Goal: Task Accomplishment & Management: Manage account settings

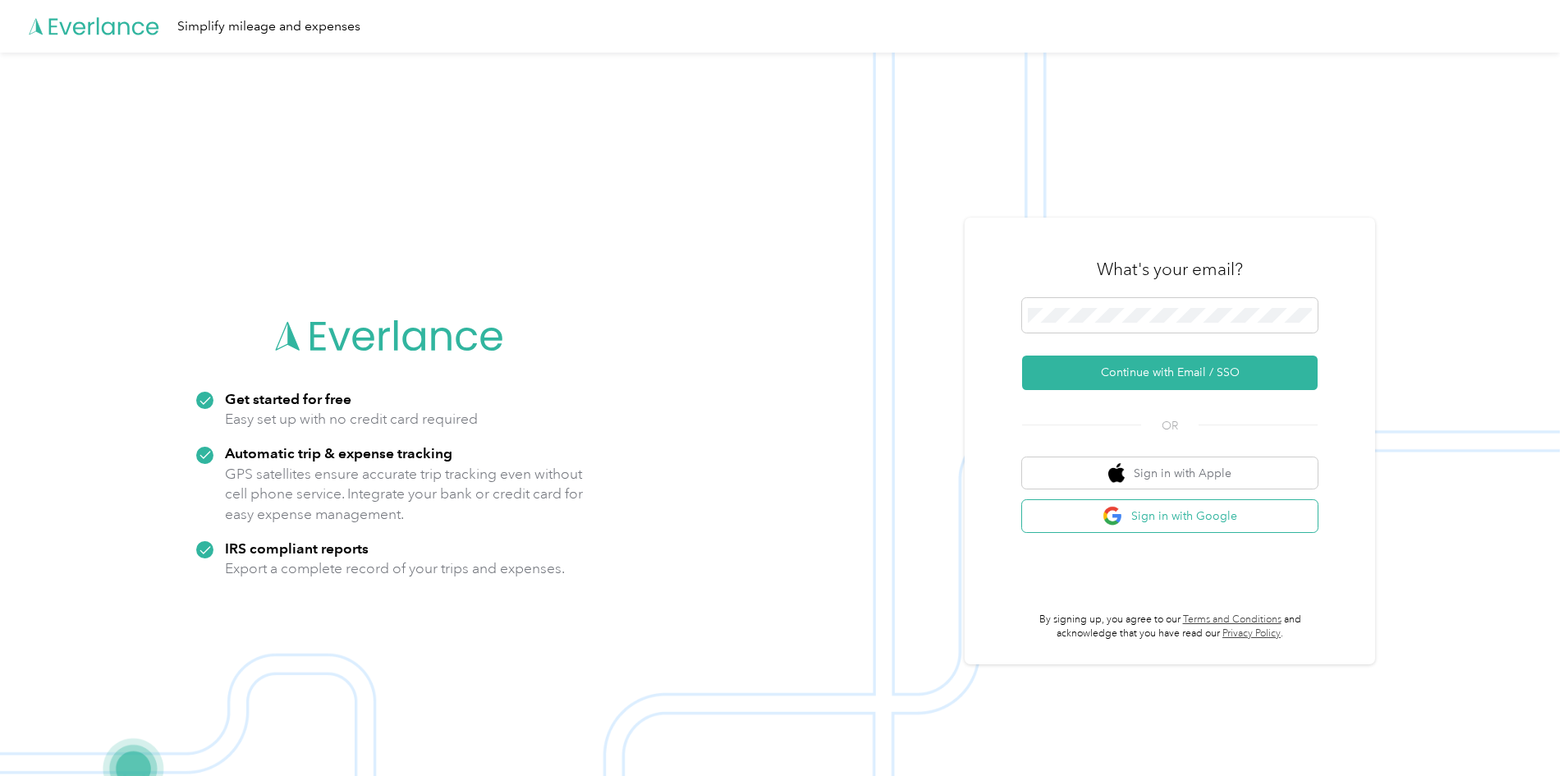
click at [1176, 524] on button "Sign in with Google" at bounding box center [1170, 516] width 296 height 32
click at [1159, 518] on button "Sign in with Google" at bounding box center [1170, 516] width 296 height 32
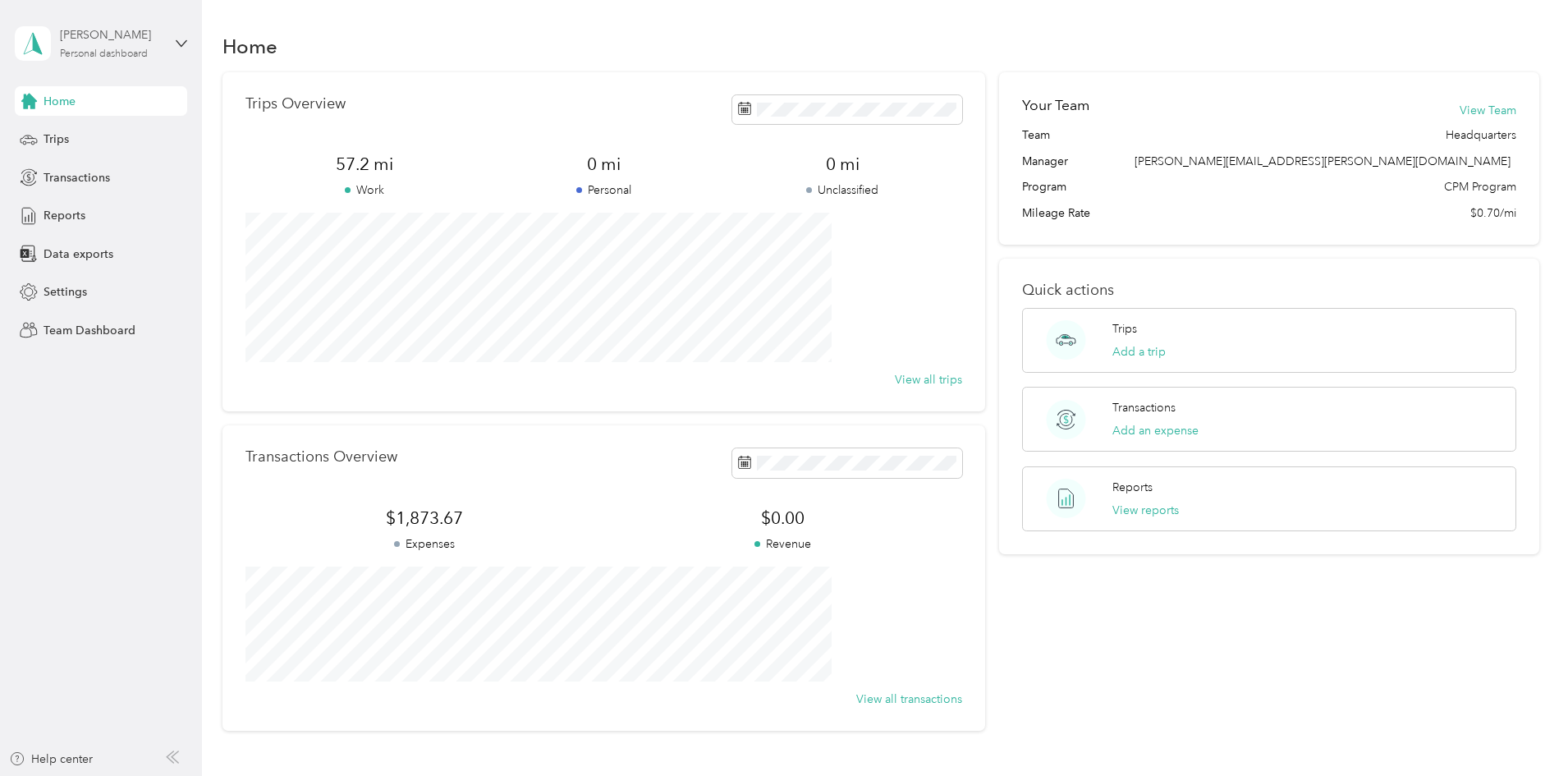
click at [126, 49] on div "Personal dashboard" at bounding box center [103, 54] width 87 height 10
click at [96, 125] on div "Team dashboard" at bounding box center [280, 132] width 508 height 29
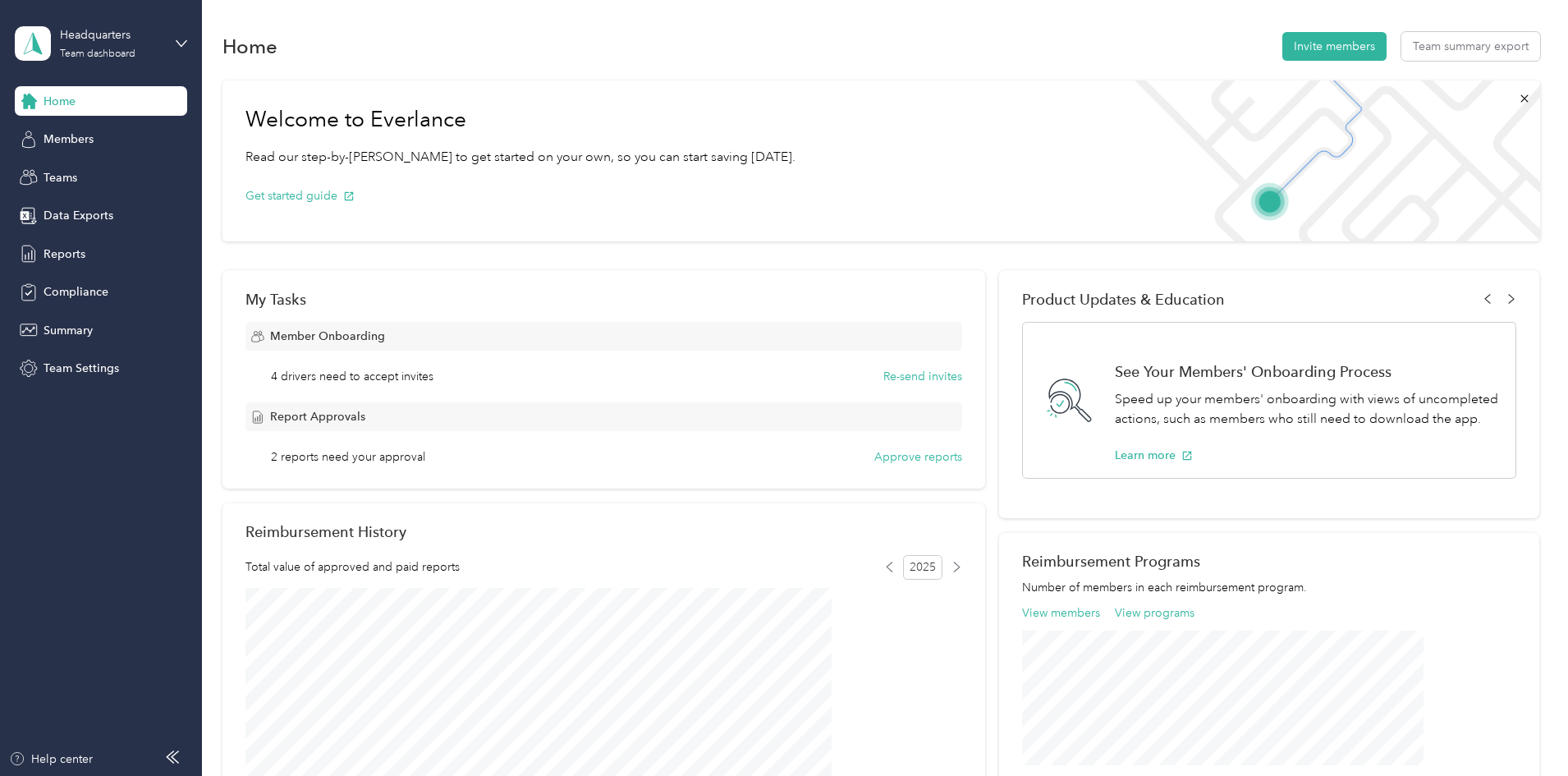
click at [903, 447] on div "Report Approvals 2 reports need your approval Approve reports" at bounding box center [604, 435] width 717 height 63
click at [874, 464] on div "My Tasks Member Onboarding 4 drivers need to accept invites Re-send invites Rep…" at bounding box center [604, 379] width 763 height 219
click at [874, 458] on button "Approve reports" at bounding box center [918, 457] width 87 height 18
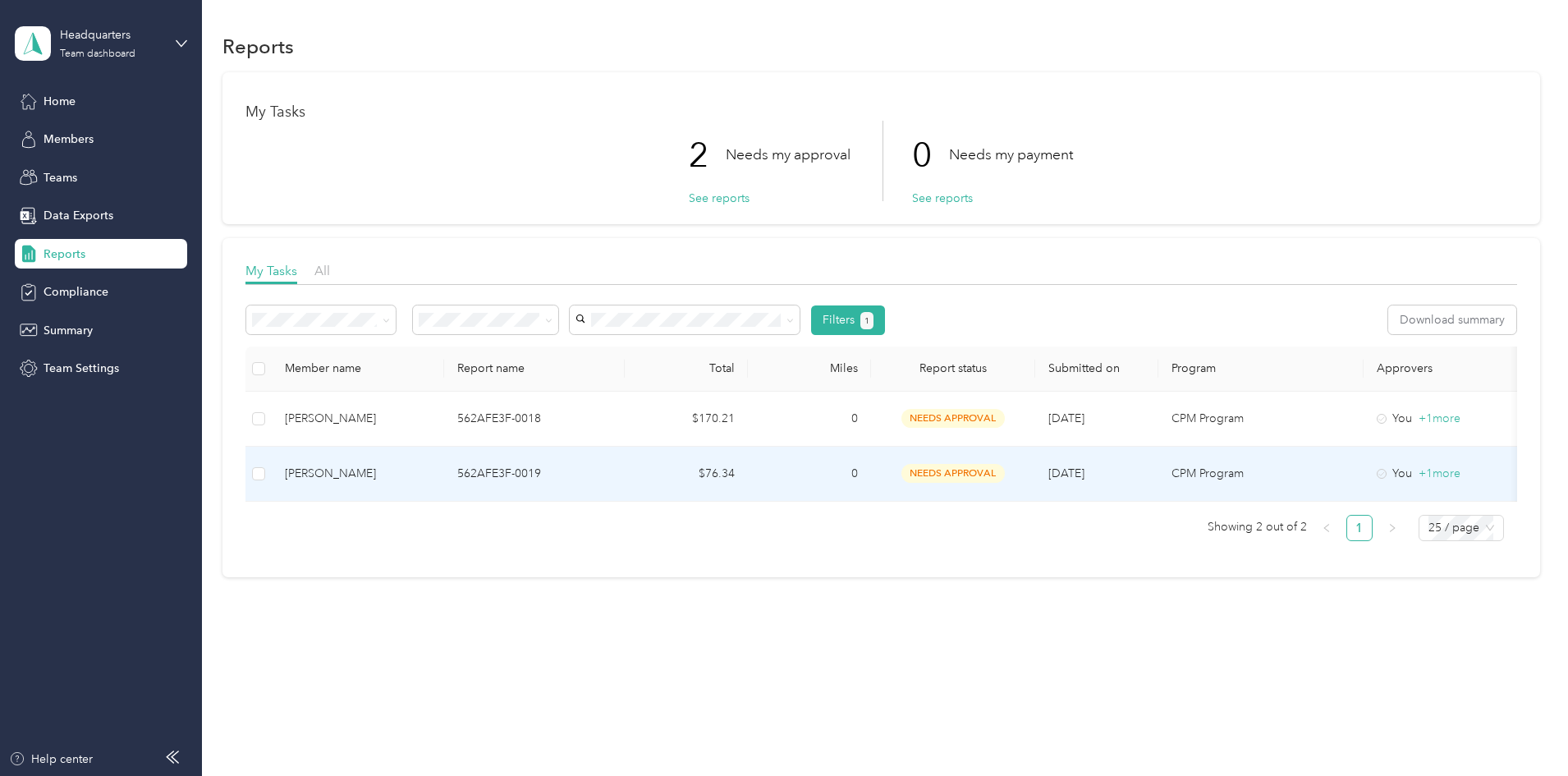
click at [612, 468] on p "562AFE3F-0019" at bounding box center [535, 474] width 154 height 18
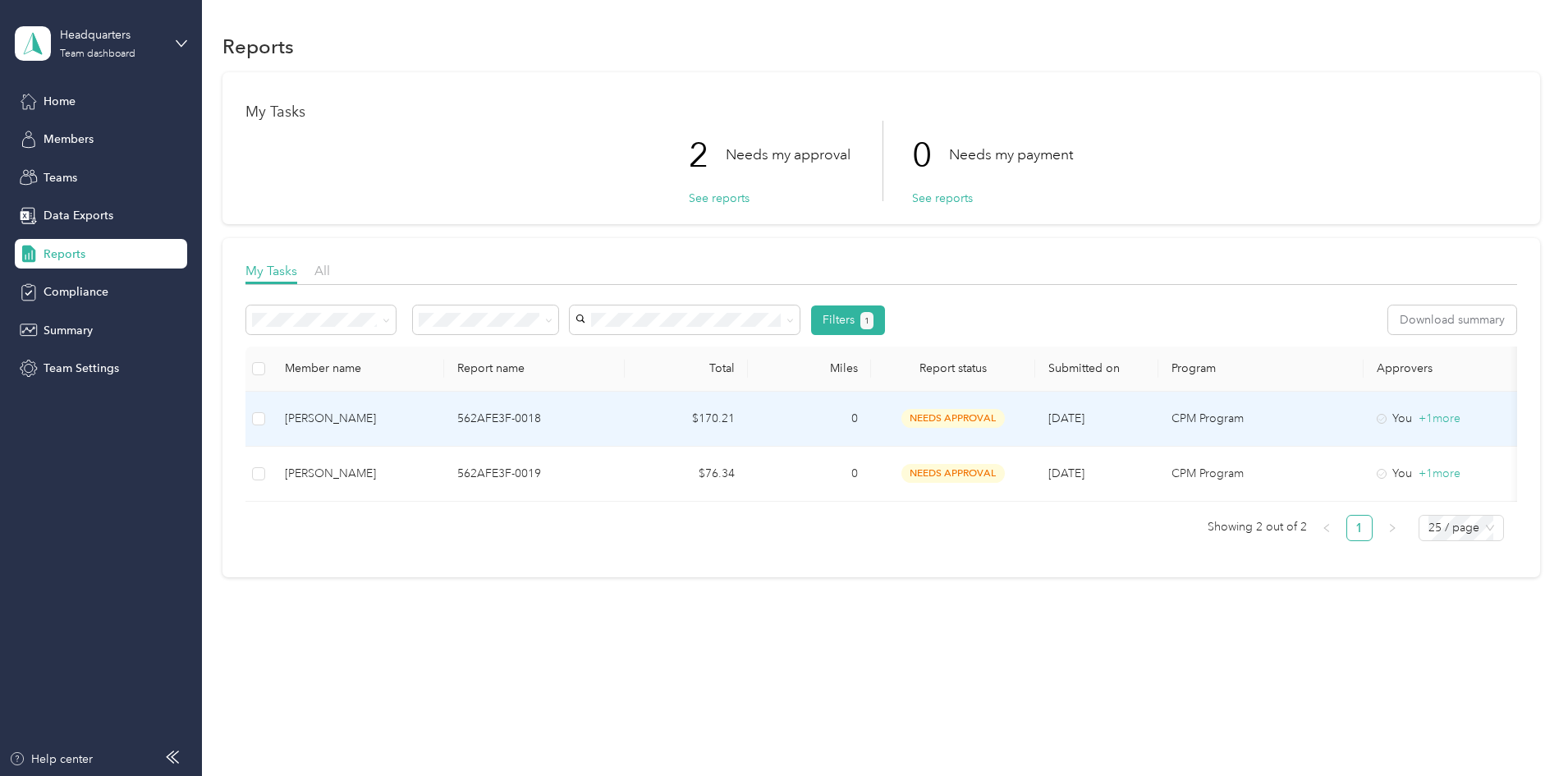
click at [625, 420] on td "562AFE3F-0018" at bounding box center [535, 419] width 180 height 55
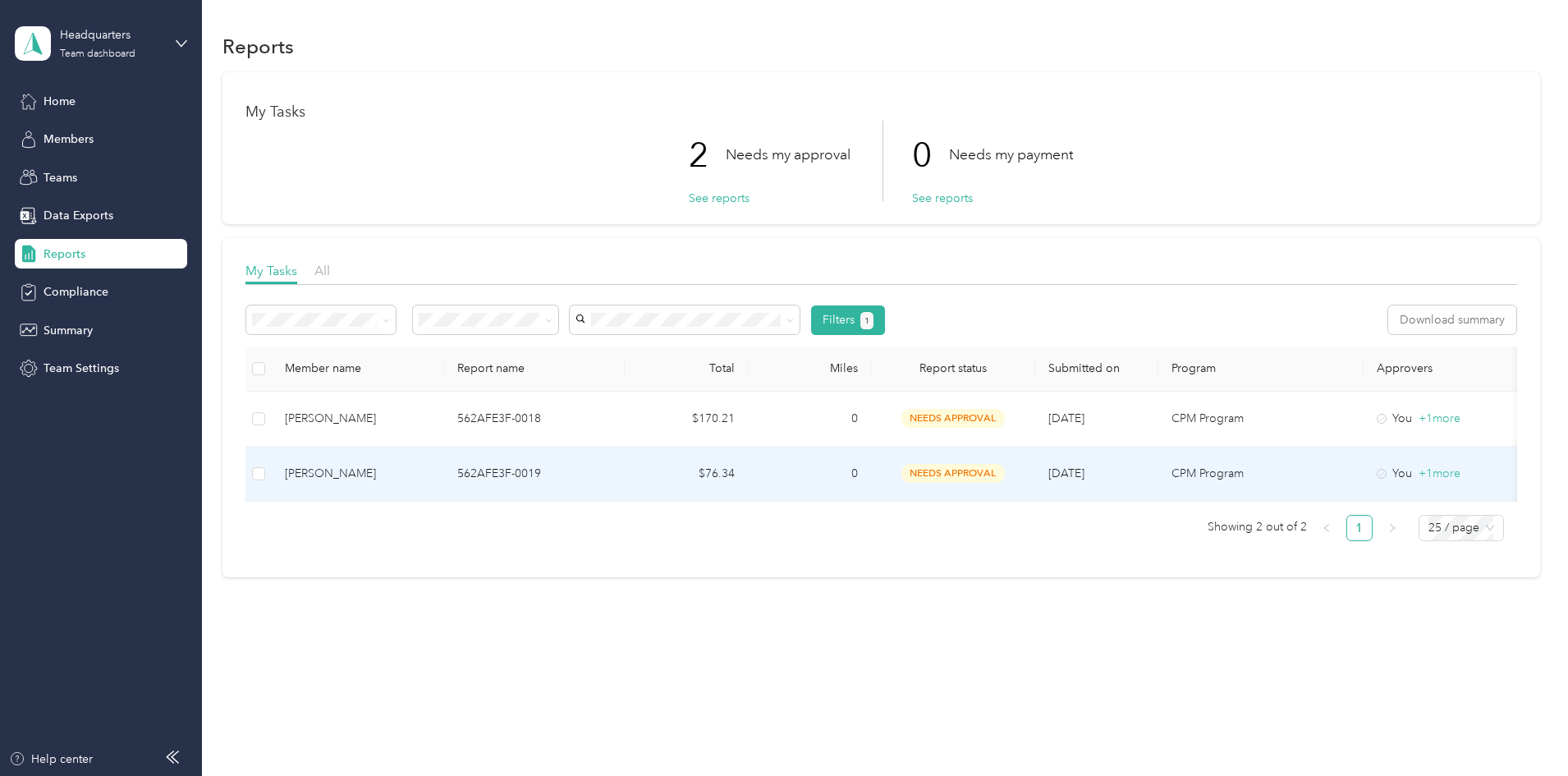
click at [612, 473] on p "562AFE3F-0019" at bounding box center [535, 474] width 154 height 18
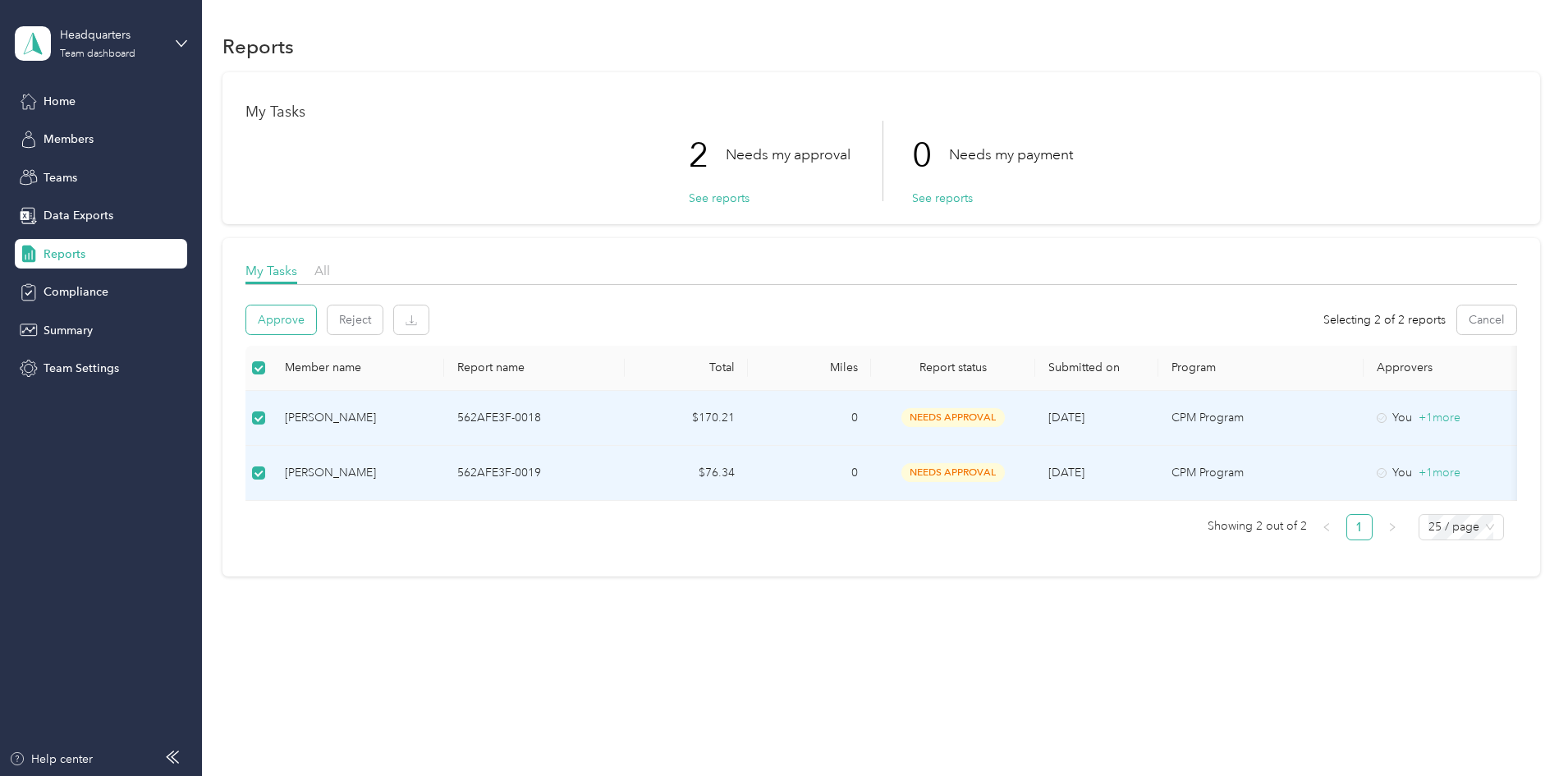
click at [316, 314] on button "Approve" at bounding box center [281, 319] width 70 height 29
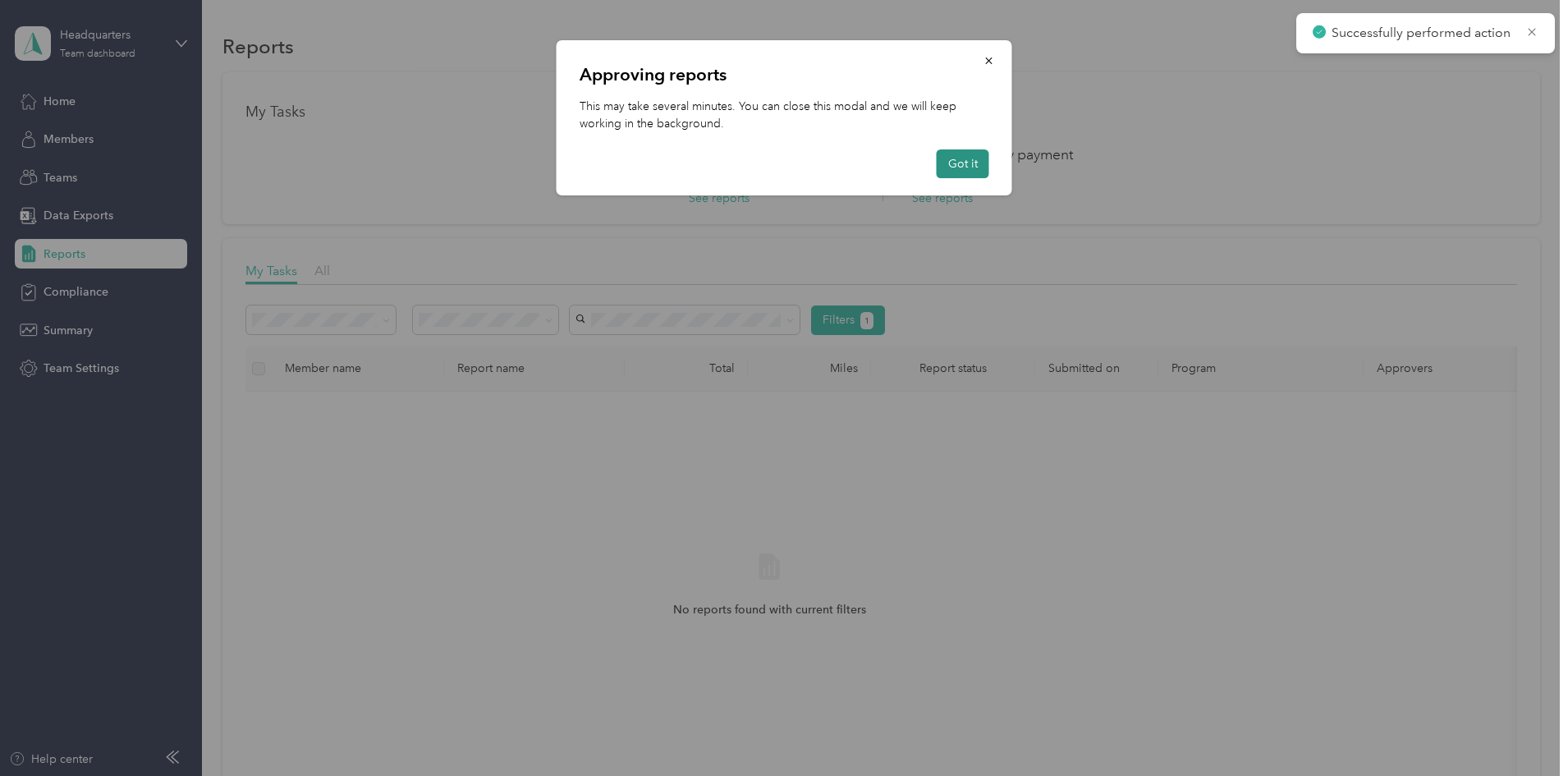
click at [982, 158] on button "Got it" at bounding box center [963, 164] width 52 height 29
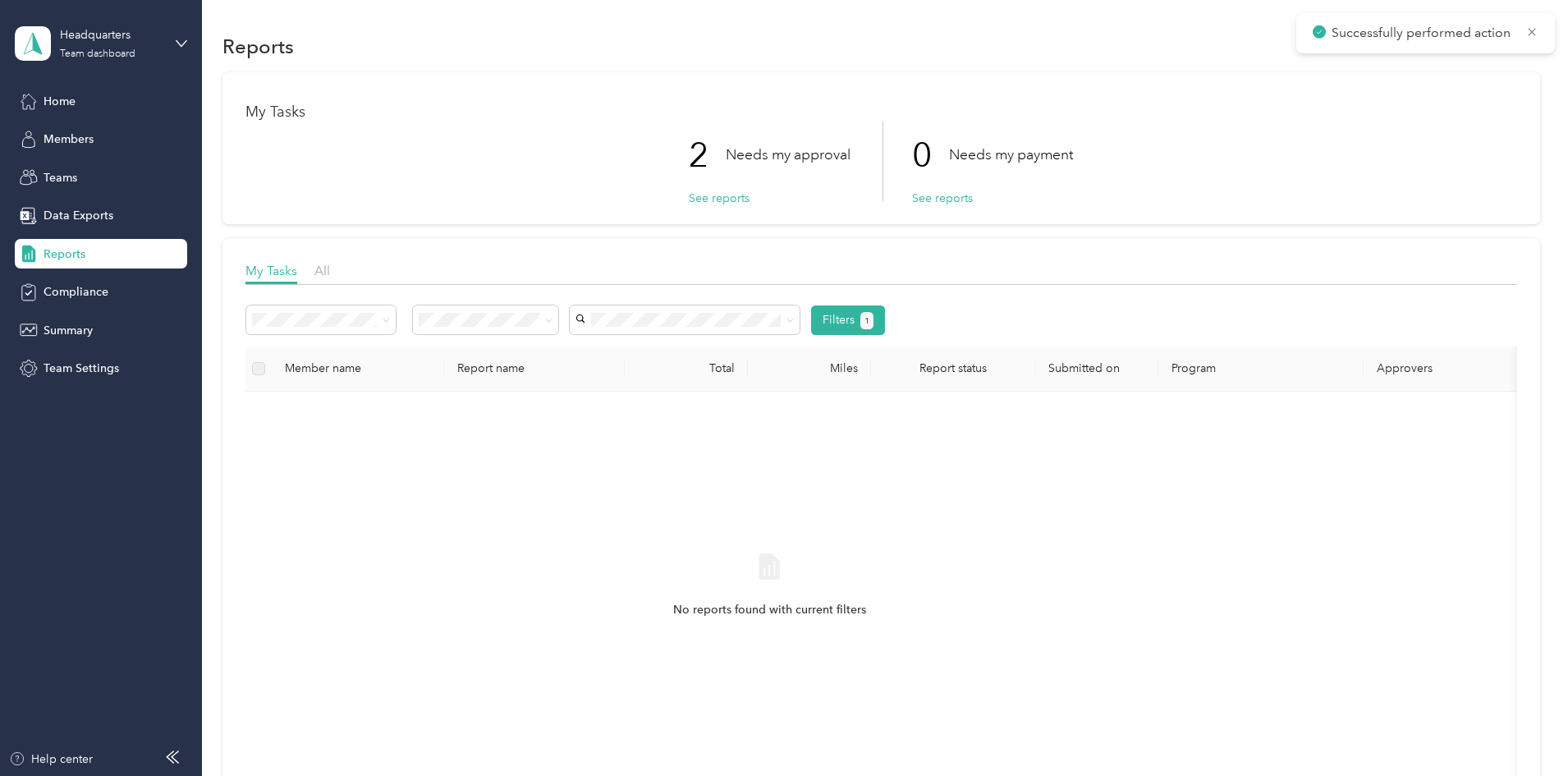
click at [280, 115] on div "My Tasks 2 Needs my approval See reports 0 Needs my payment See reports My Task…" at bounding box center [881, 452] width 1318 height 760
click at [113, 102] on div "Home" at bounding box center [100, 101] width 172 height 30
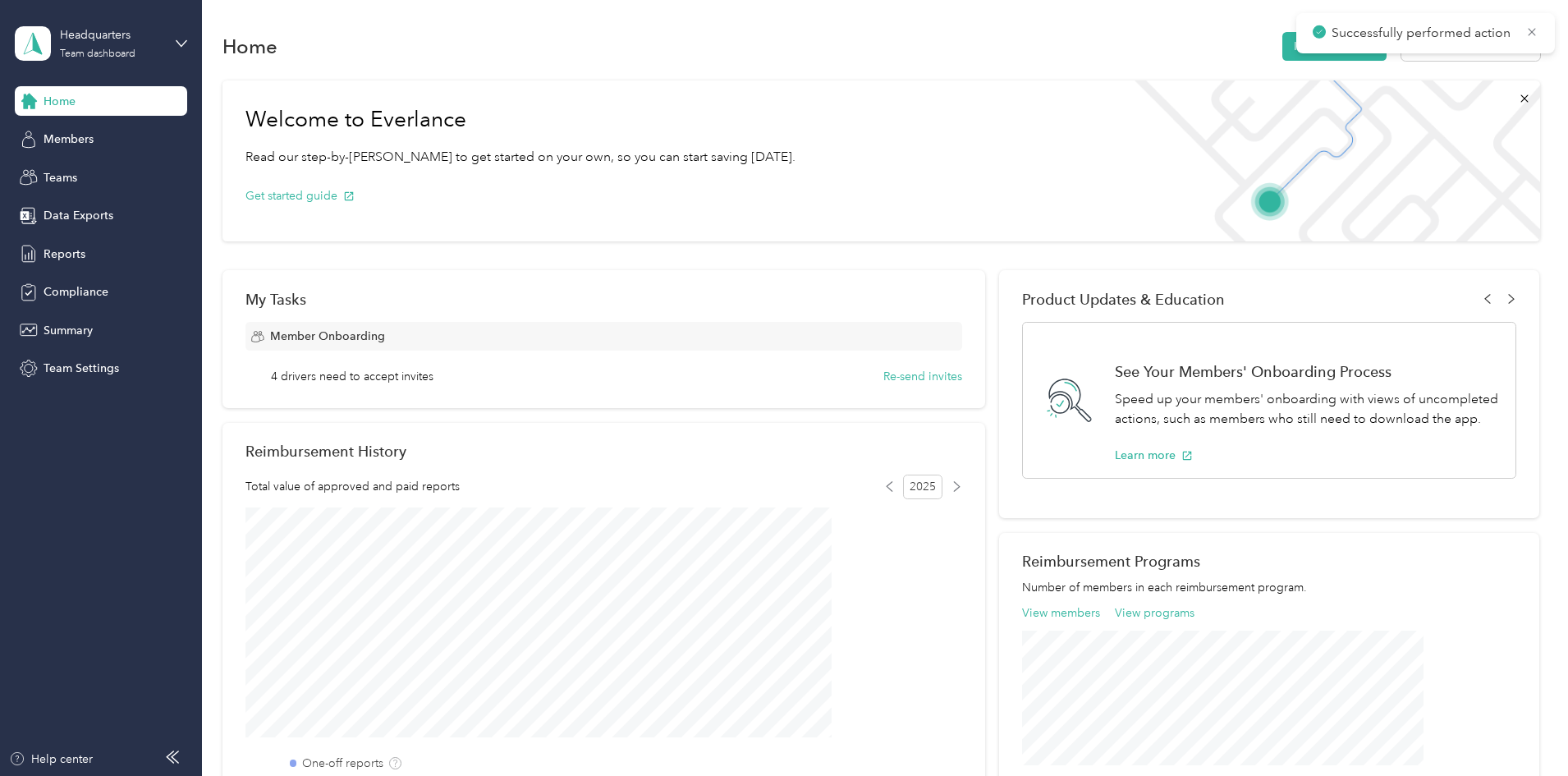
click at [268, 221] on div "Welcome to Everlance Read our step-by-[PERSON_NAME] to get started on your own,…" at bounding box center [881, 564] width 1318 height 983
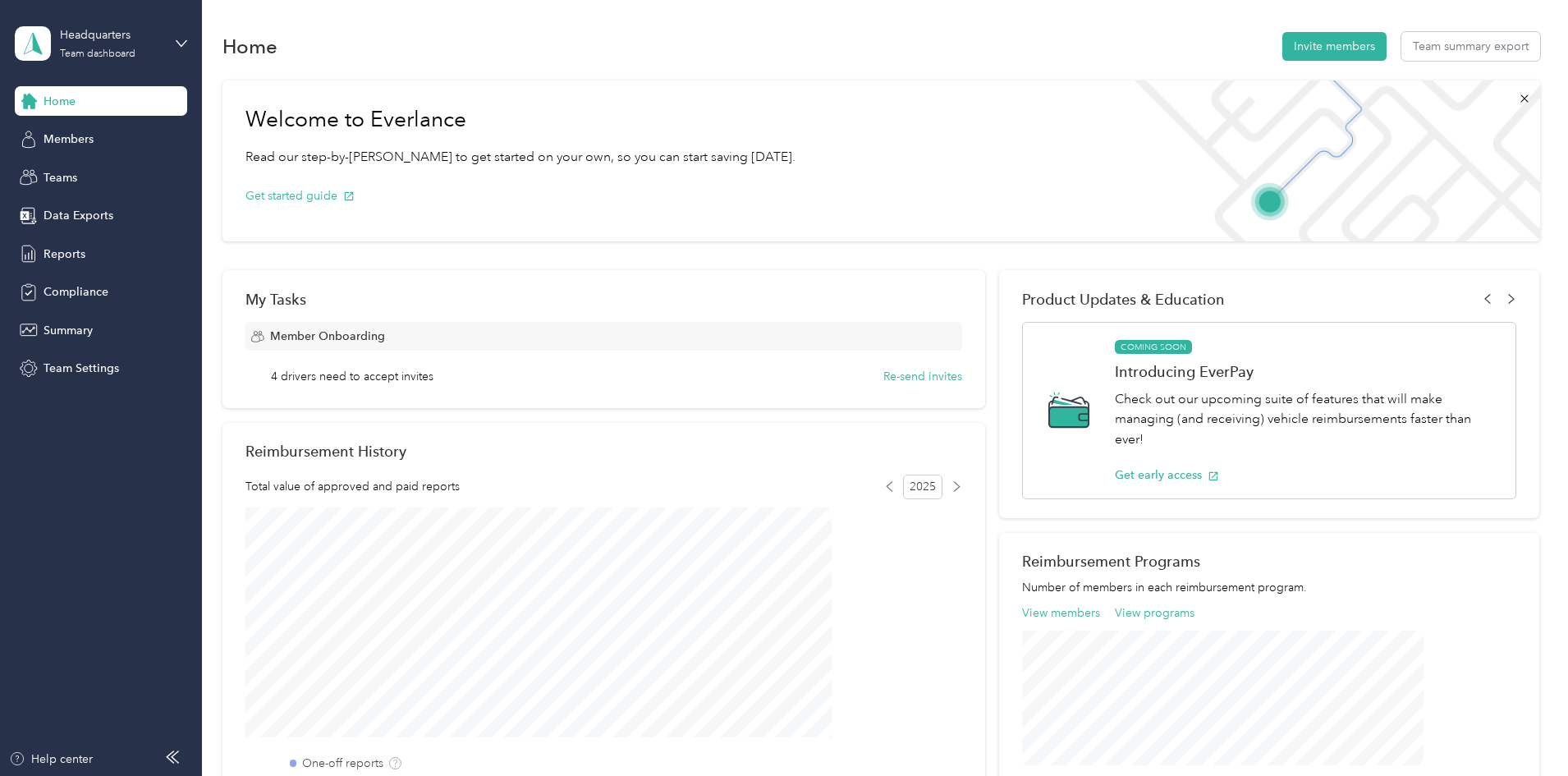
click at [298, 286] on div "Welcome to Everlance Read our step-by-[PERSON_NAME] to get started on your own,…" at bounding box center [881, 564] width 1318 height 983
